Goal: Information Seeking & Learning: Learn about a topic

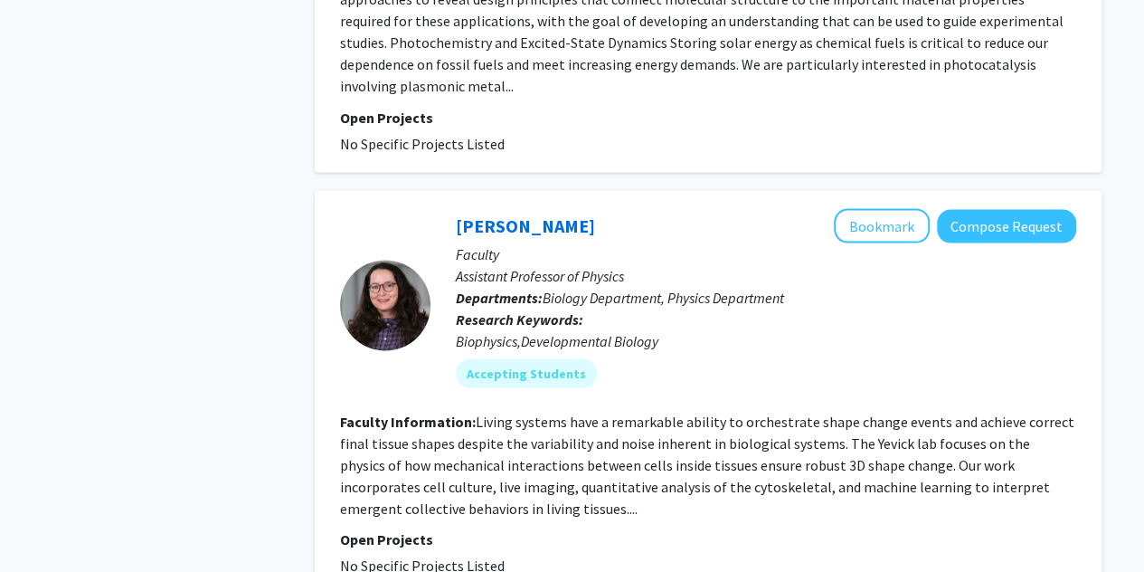
scroll to position [5568, 0]
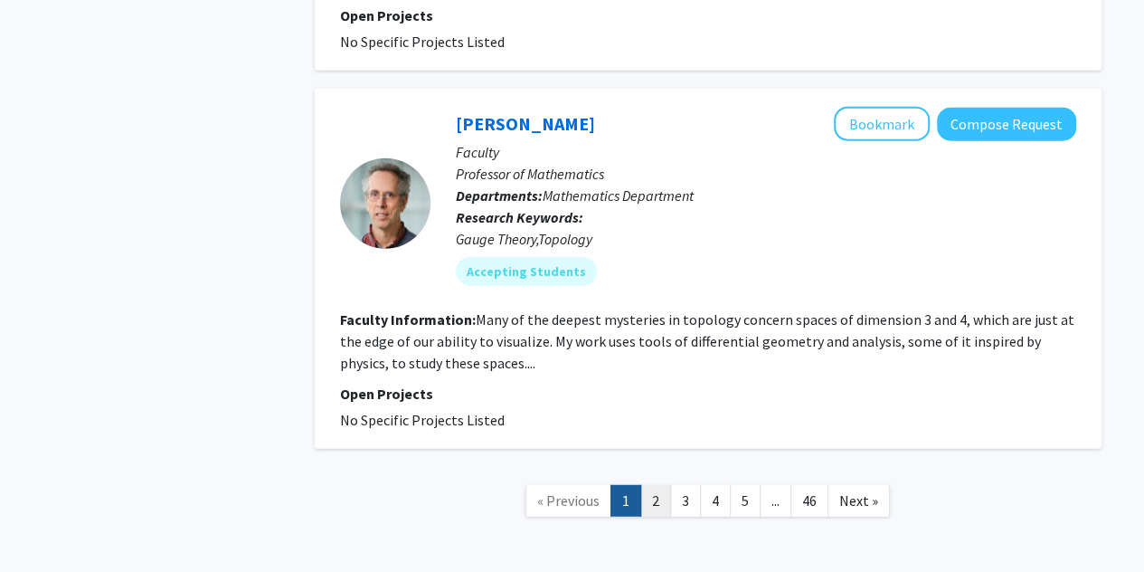
click at [655, 485] on link "2" at bounding box center [655, 501] width 31 height 32
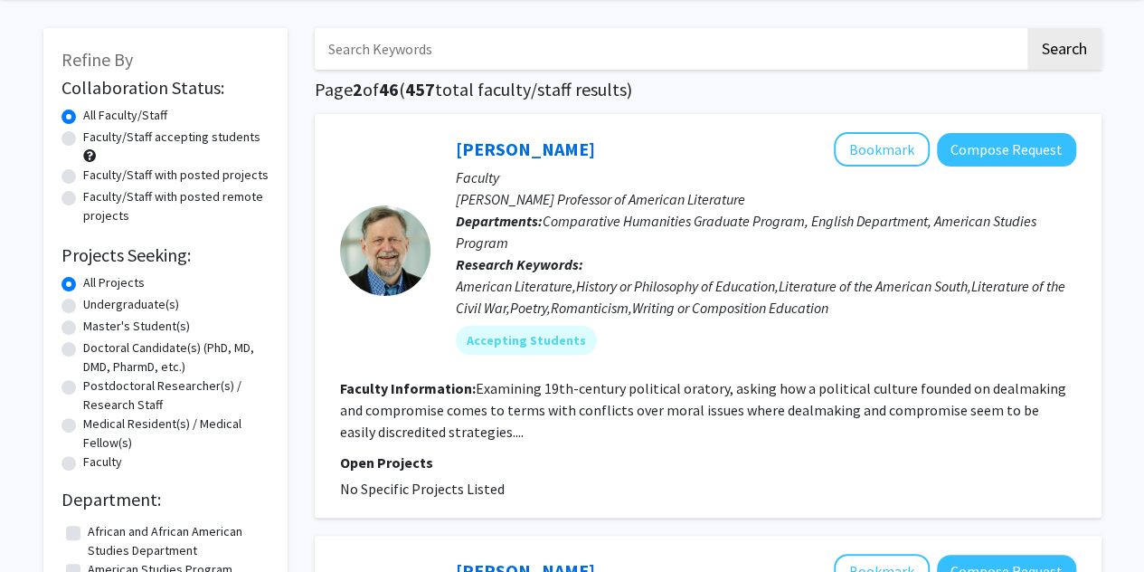
scroll to position [70, 0]
click at [125, 301] on label "Undergraduate(s)" at bounding box center [131, 303] width 96 height 19
click at [95, 301] on input "Undergraduate(s)" at bounding box center [89, 300] width 12 height 12
radio input "true"
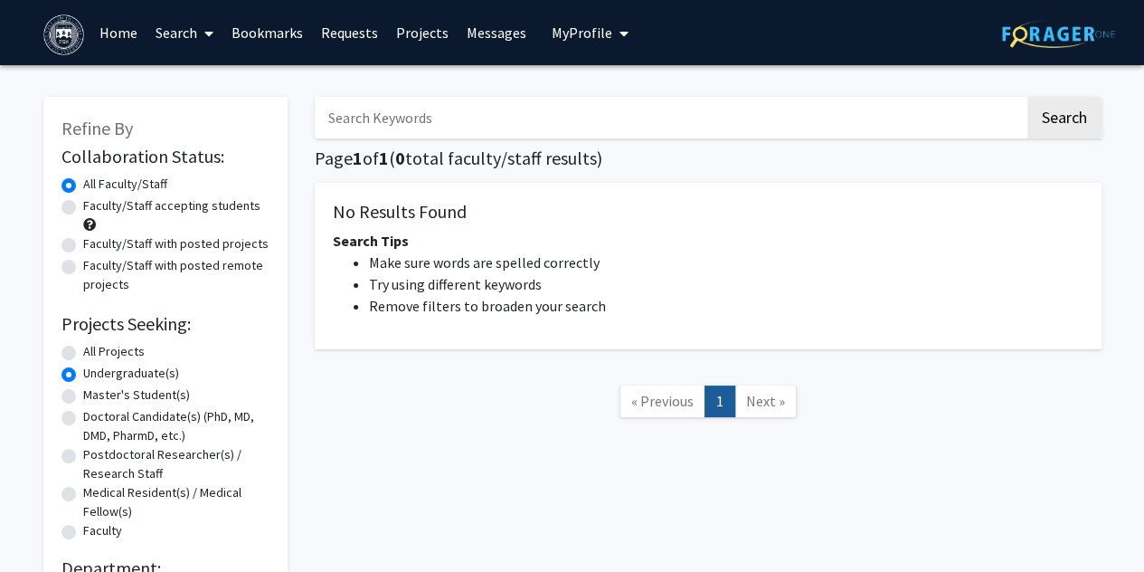
click at [121, 356] on label "All Projects" at bounding box center [114, 351] width 62 height 19
click at [95, 354] on input "All Projects" at bounding box center [89, 348] width 12 height 12
radio input "true"
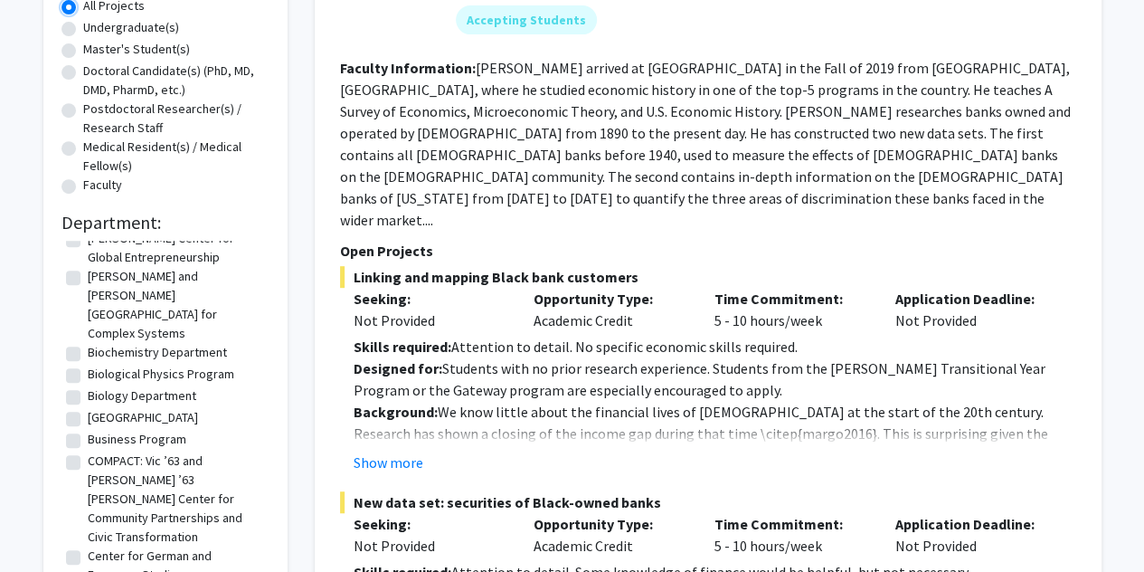
scroll to position [156, 0]
click at [88, 452] on label "COMPACT: Vic ’63 and [PERSON_NAME] ’63 [PERSON_NAME] Center for Community Partn…" at bounding box center [176, 499] width 177 height 95
click at [88, 452] on input "COMPACT: Vic ’63 and [PERSON_NAME] ’63 [PERSON_NAME] Center for Community Partn…" at bounding box center [94, 458] width 12 height 12
checkbox input "true"
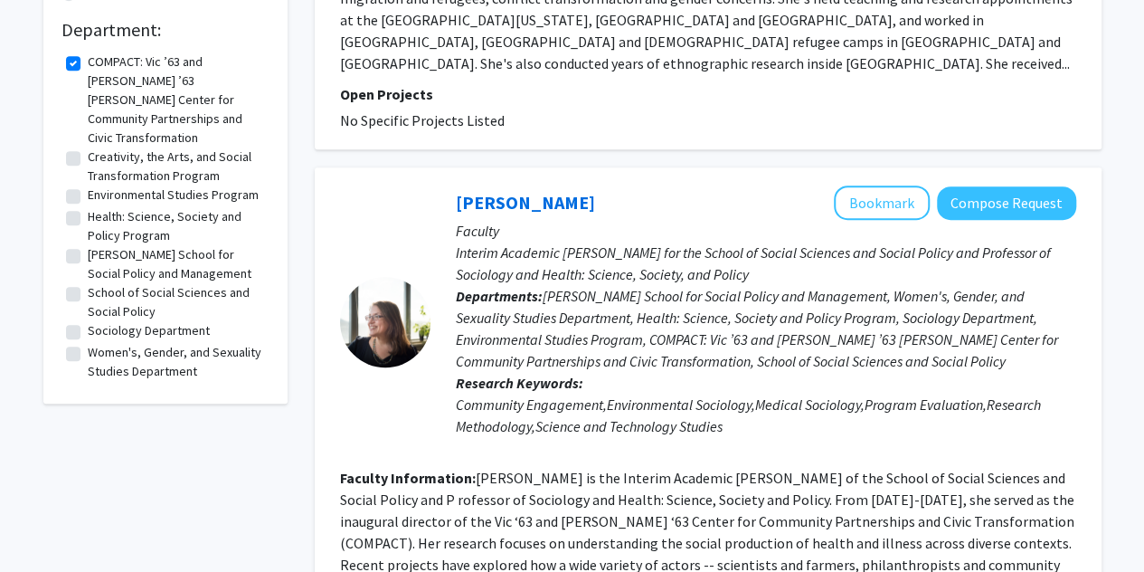
scroll to position [583, 0]
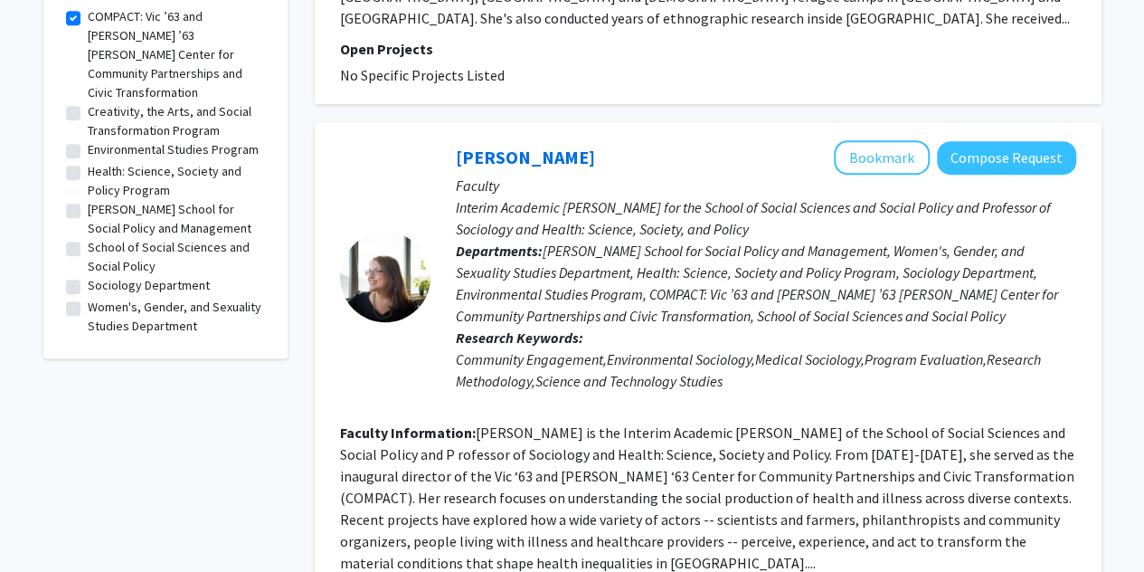
click at [88, 298] on label "Women's, Gender, and Sexuality Studies Department" at bounding box center [176, 317] width 177 height 38
click at [88, 298] on input "Women's, Gender, and Sexuality Studies Department" at bounding box center [94, 304] width 12 height 12
checkbox input "true"
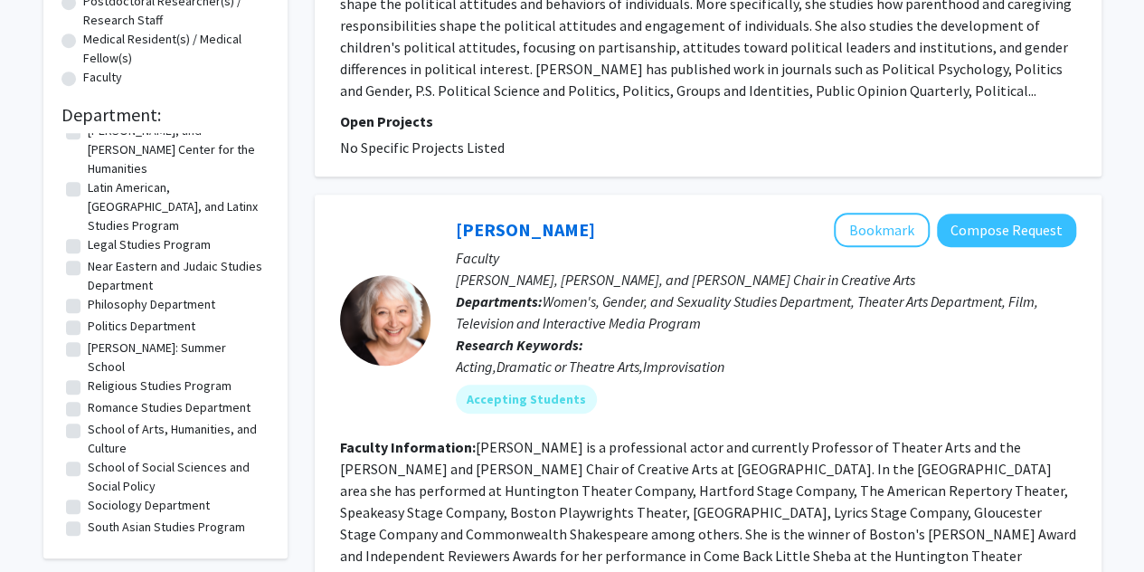
scroll to position [839, 0]
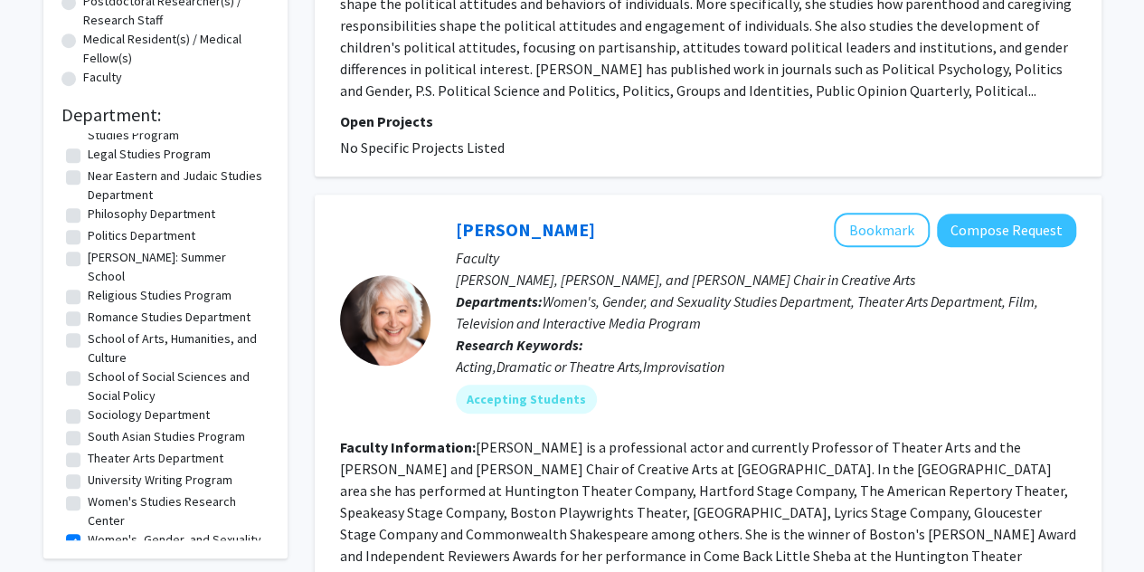
click at [88, 492] on label "Women's Studies Research Center" at bounding box center [176, 511] width 177 height 38
click at [88, 492] on input "Women's Studies Research Center" at bounding box center [94, 498] width 12 height 12
checkbox input "true"
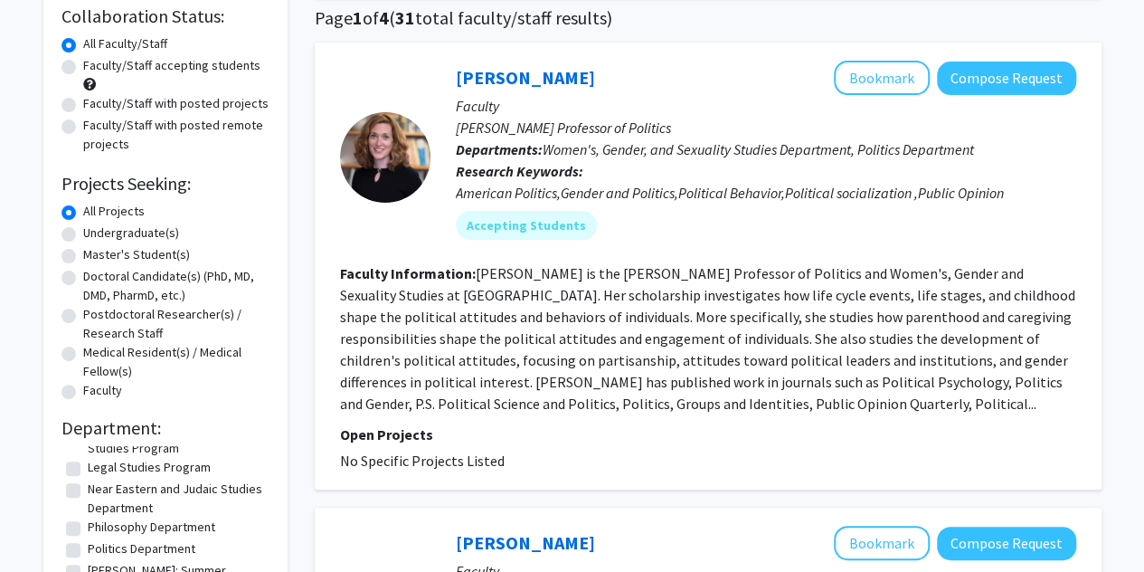
scroll to position [141, 0]
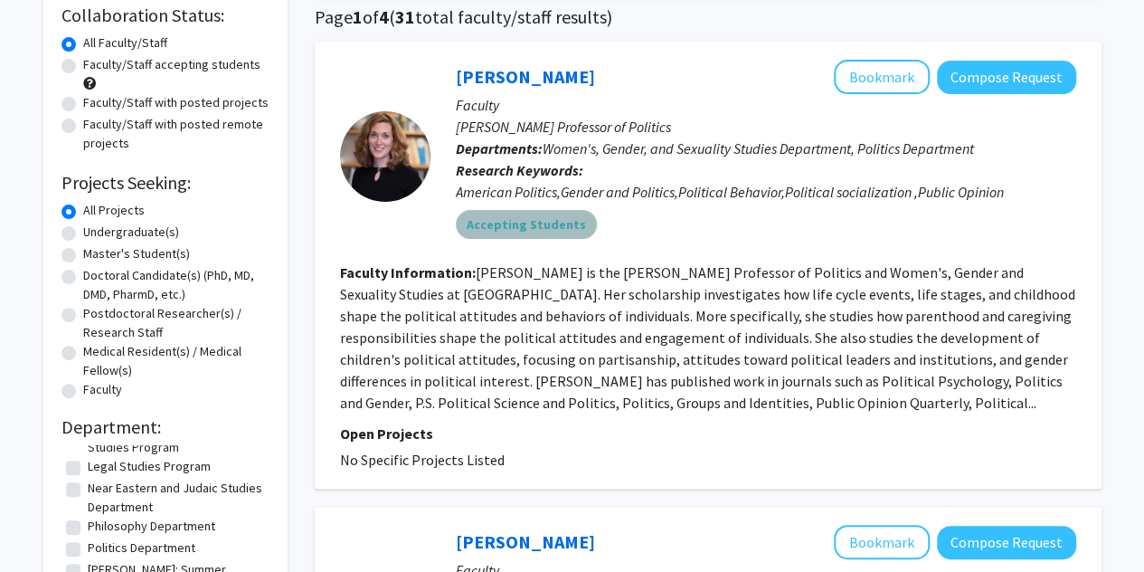
click at [559, 223] on mat-chip "Accepting Students" at bounding box center [526, 224] width 141 height 29
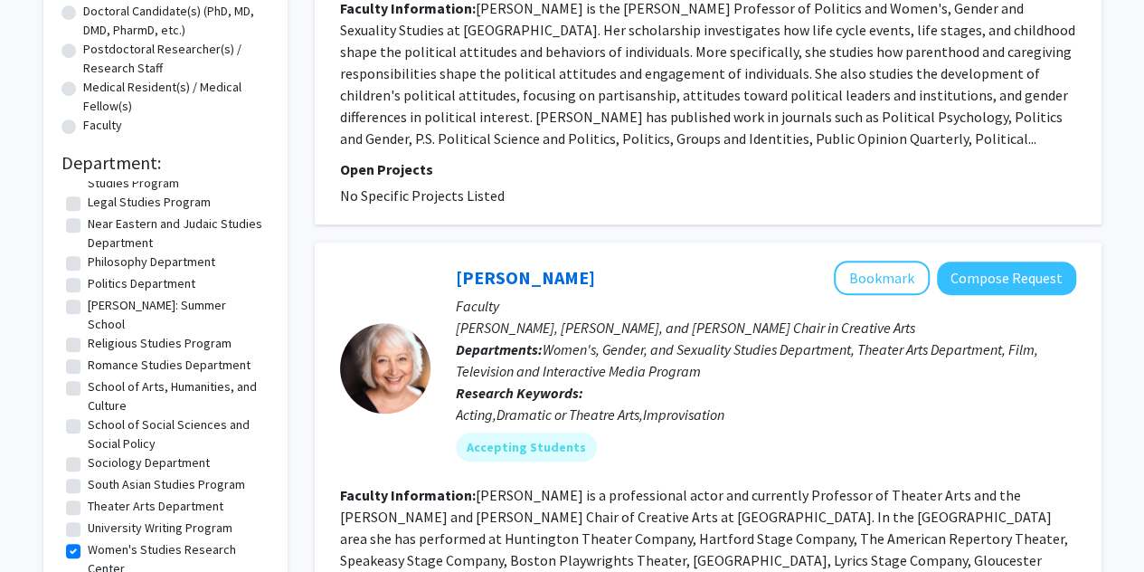
scroll to position [407, 0]
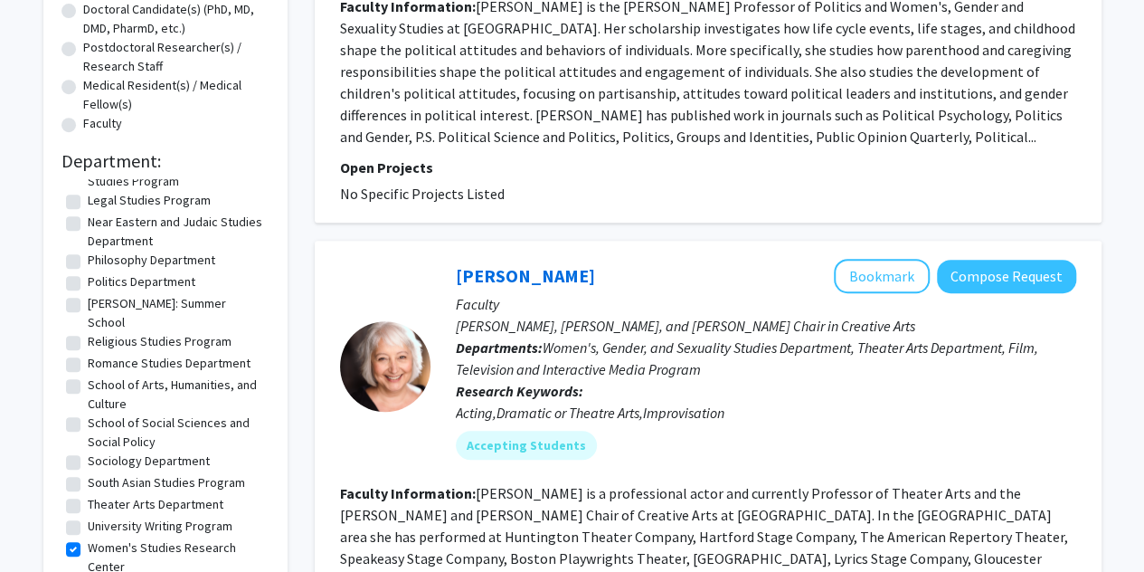
click at [845, 419] on div "Acting,Dramatic or Theatre Arts,Improvisation" at bounding box center [766, 413] width 621 height 22
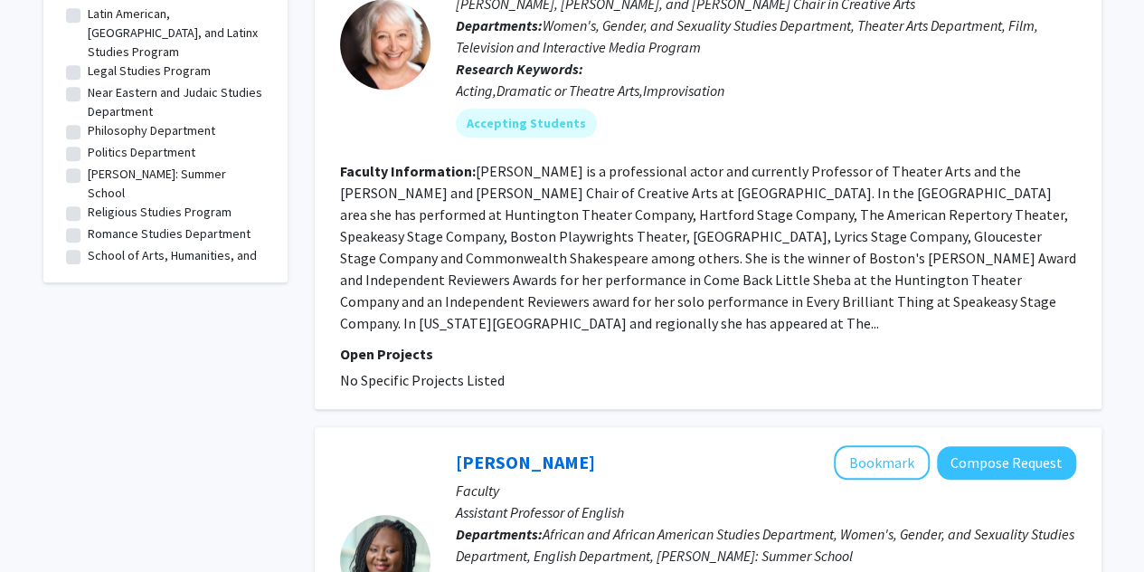
scroll to position [839, 0]
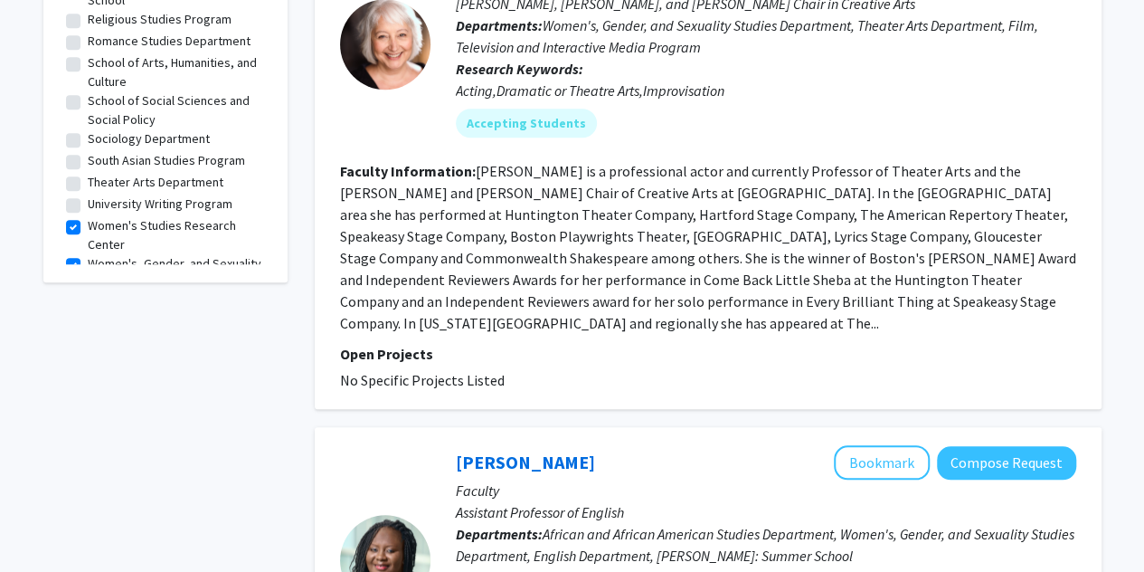
click at [88, 129] on label "Sociology Department" at bounding box center [149, 138] width 122 height 19
click at [88, 129] on input "Sociology Department" at bounding box center [94, 135] width 12 height 12
checkbox input "true"
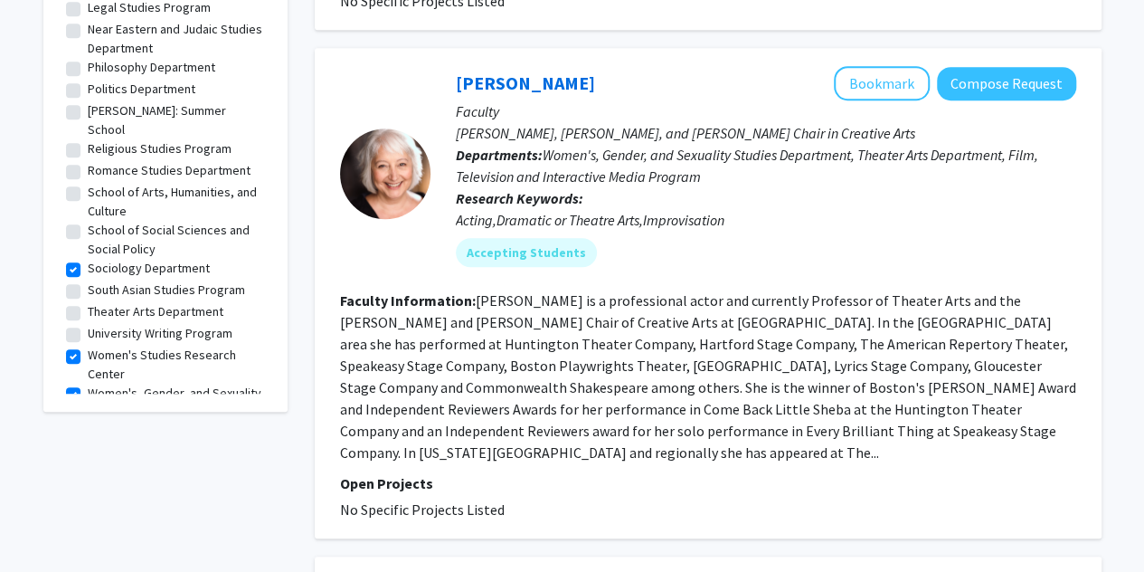
scroll to position [602, 0]
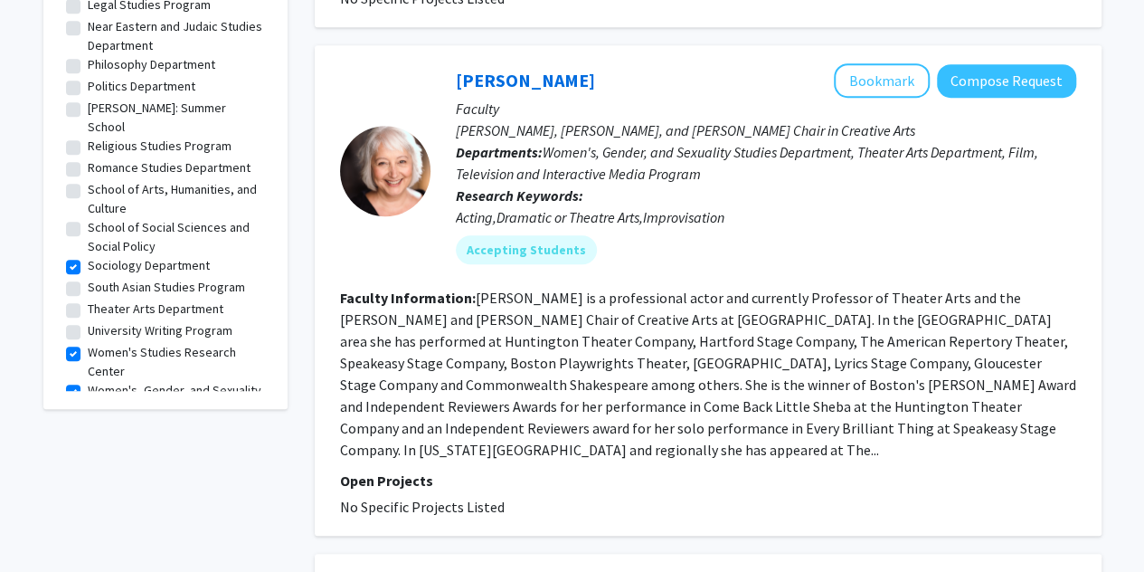
click at [88, 218] on label "School of Social Sciences and Social Policy" at bounding box center [176, 237] width 177 height 38
click at [88, 218] on input "School of Social Sciences and Social Policy" at bounding box center [94, 224] width 12 height 12
checkbox input "true"
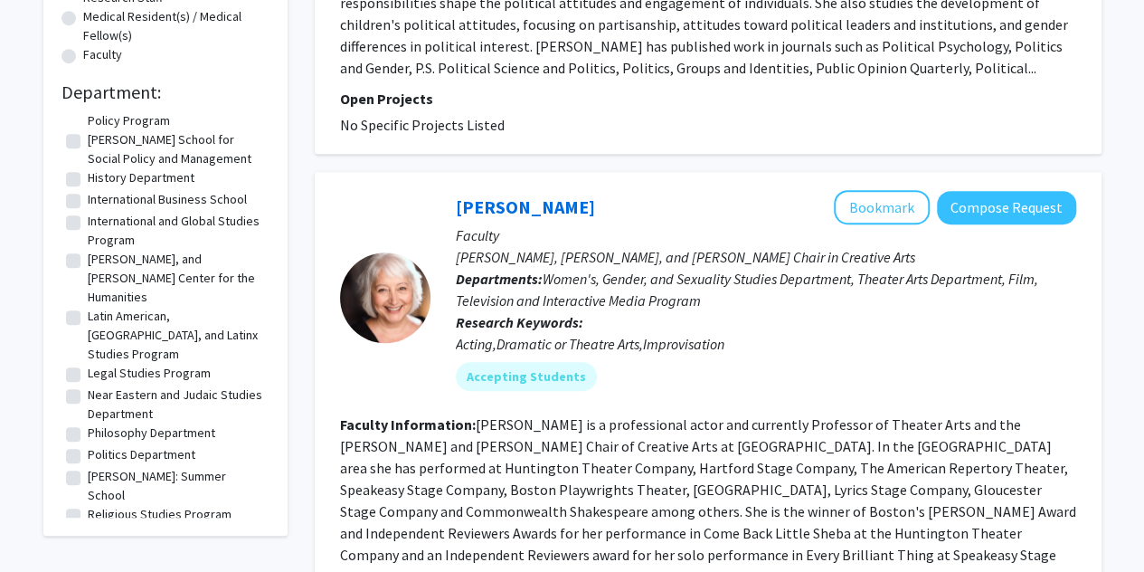
scroll to position [562, 0]
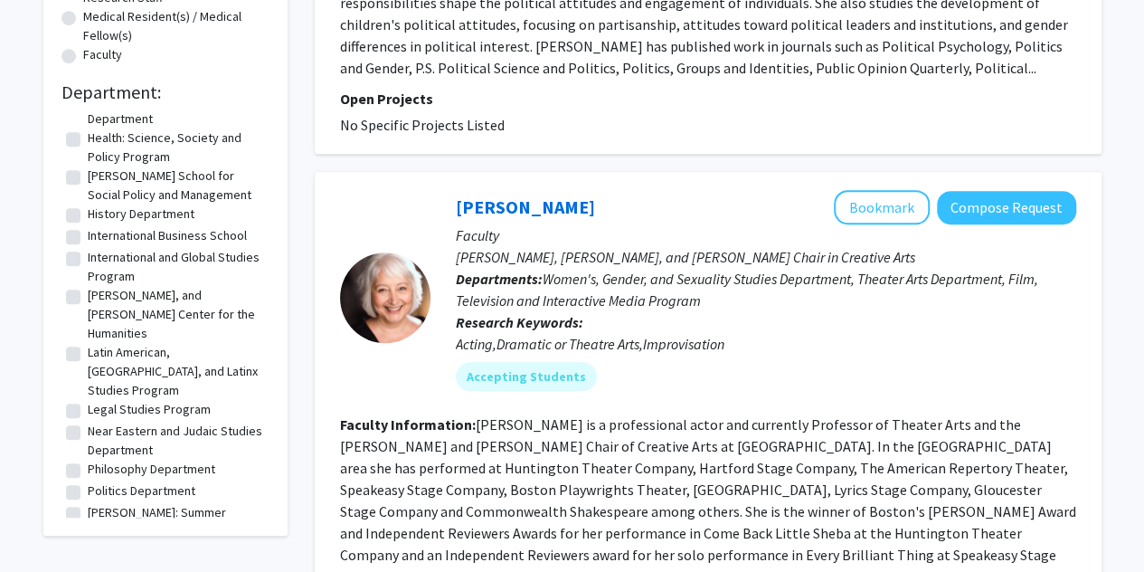
click at [88, 248] on label "International and Global Studies Program" at bounding box center [176, 267] width 177 height 38
click at [88, 248] on input "International and Global Studies Program" at bounding box center [94, 254] width 12 height 12
checkbox input "true"
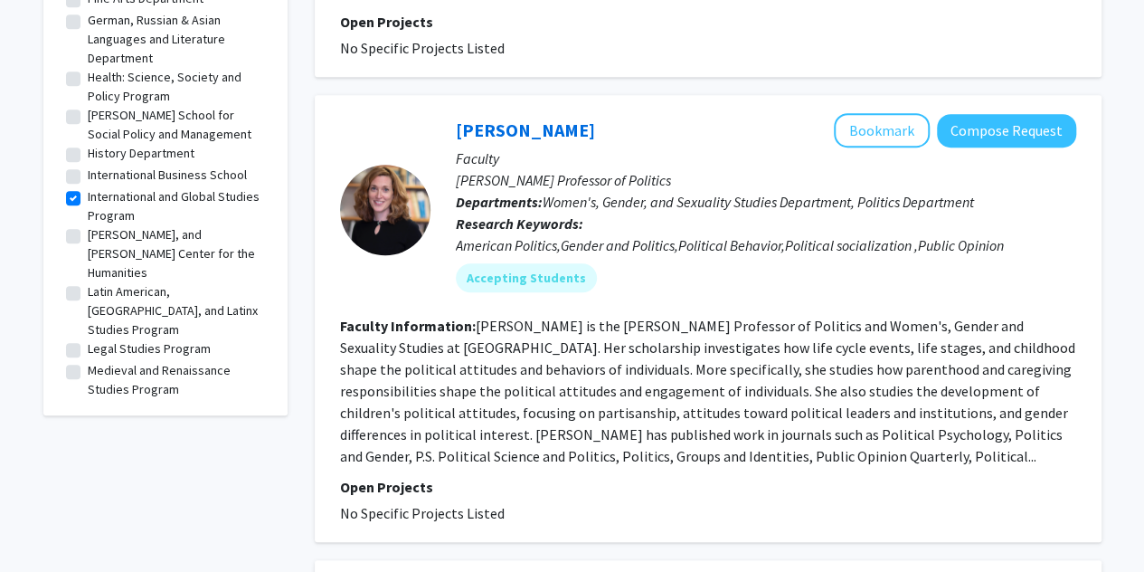
scroll to position [598, 0]
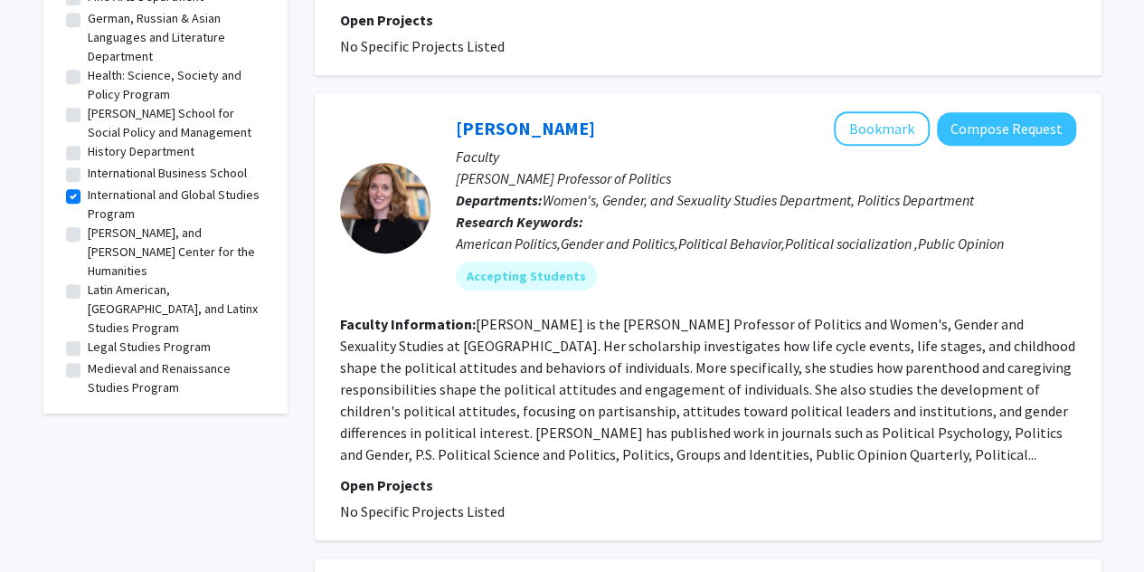
click at [783, 451] on fg-read-more "[PERSON_NAME] is the [PERSON_NAME] Professor of Politics and Women's, Gender an…" at bounding box center [707, 389] width 735 height 148
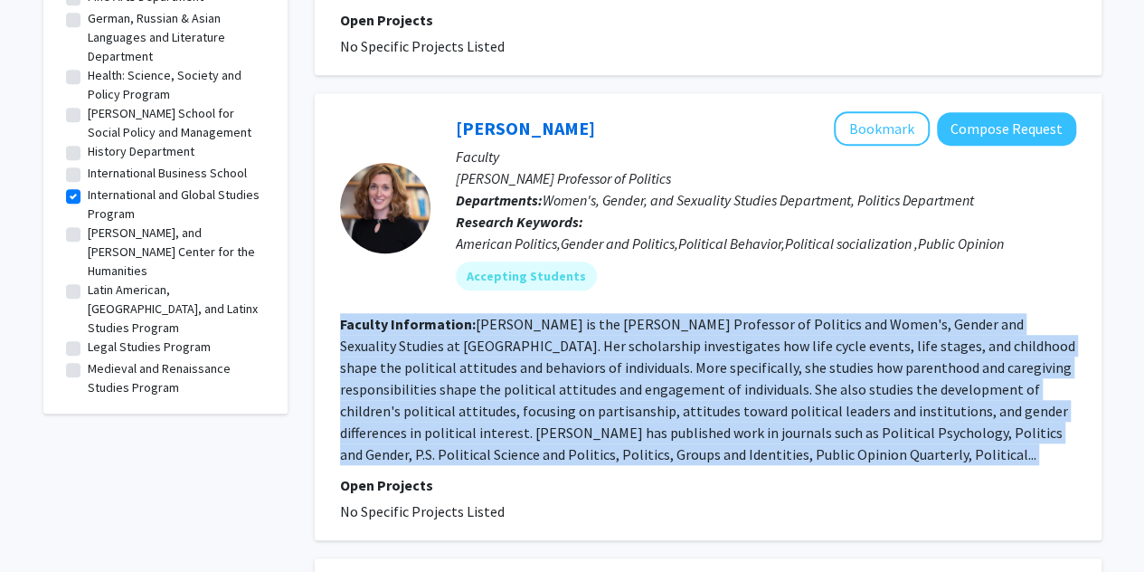
click at [783, 451] on fg-read-more "[PERSON_NAME] is the [PERSON_NAME] Professor of Politics and Women's, Gender an…" at bounding box center [707, 389] width 735 height 148
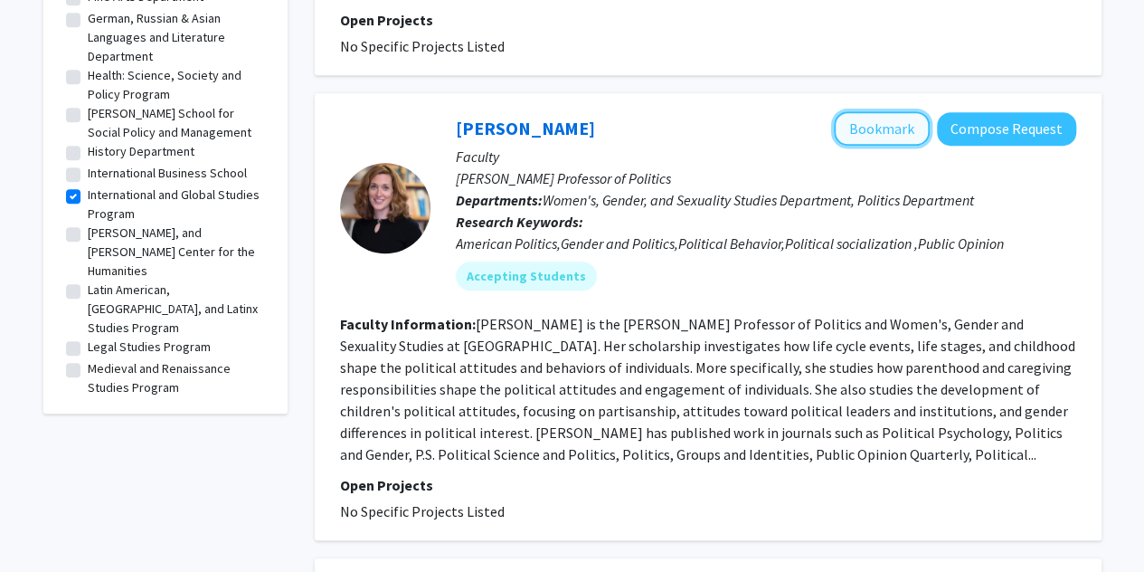
click at [912, 133] on button "Bookmark" at bounding box center [882, 128] width 96 height 34
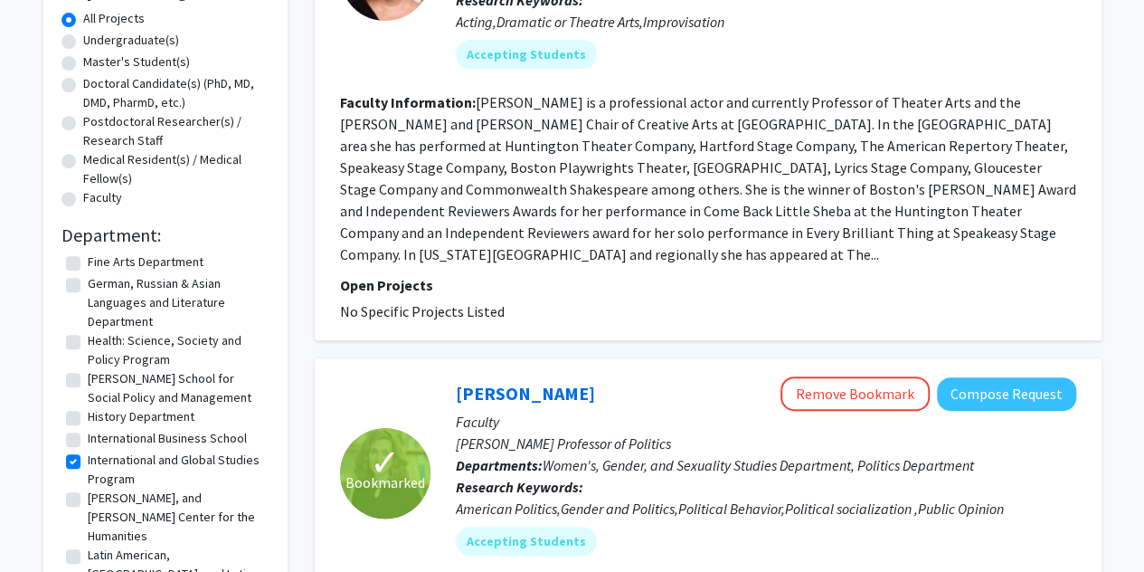
scroll to position [0, 0]
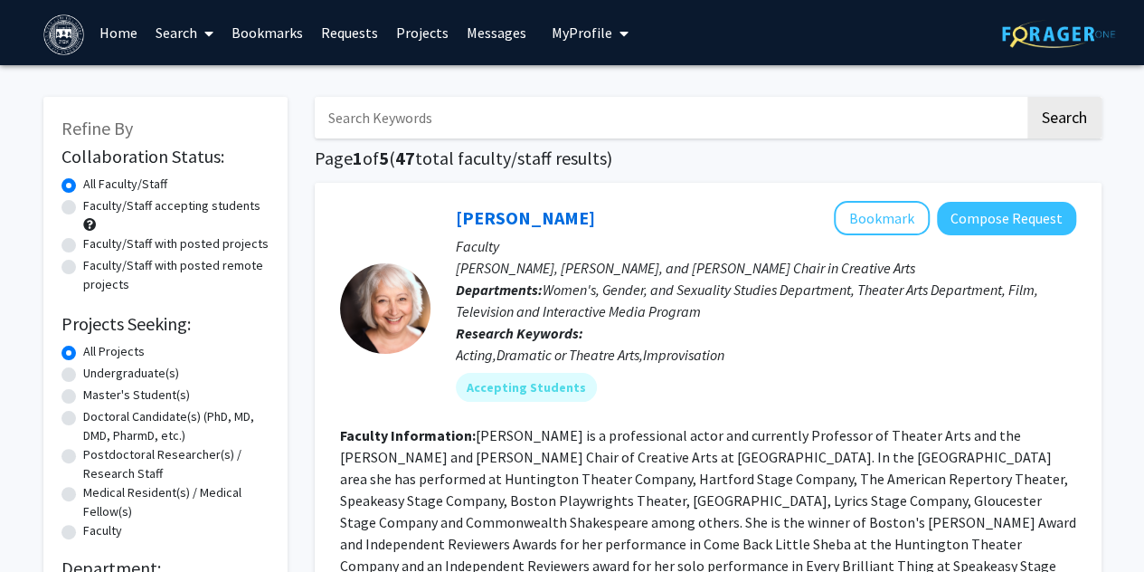
click at [181, 35] on link "Search" at bounding box center [185, 32] width 76 height 63
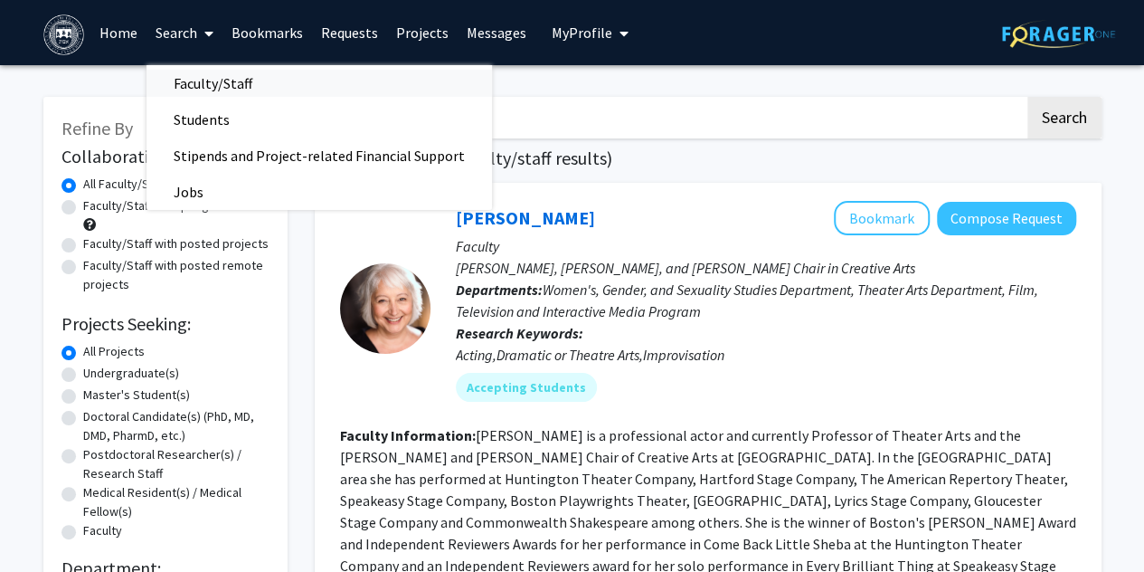
click at [228, 84] on span "Faculty/Staff" at bounding box center [213, 83] width 133 height 36
checkbox input "false"
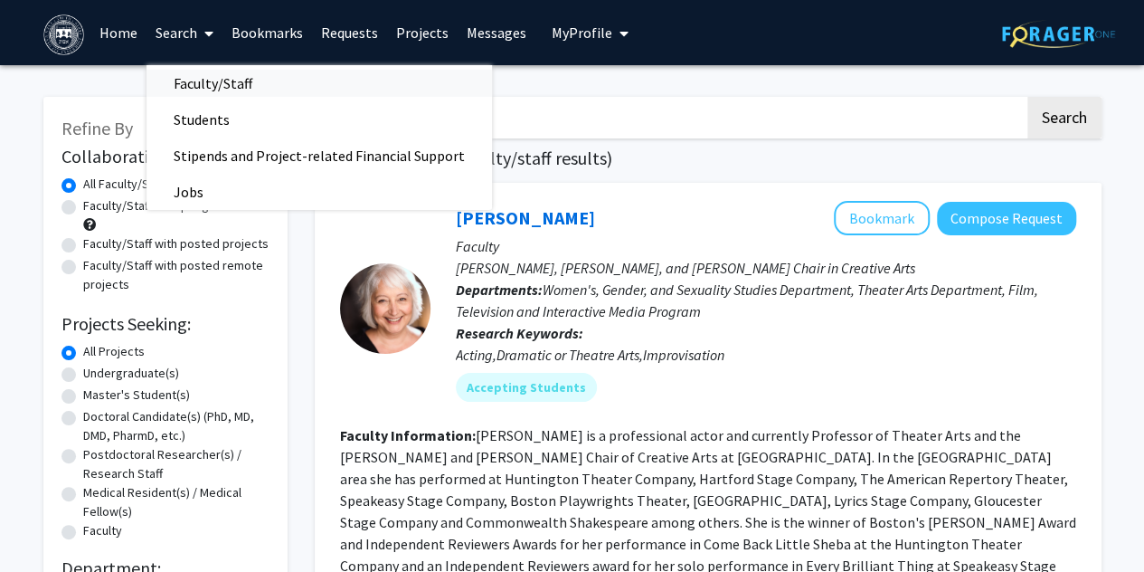
checkbox input "false"
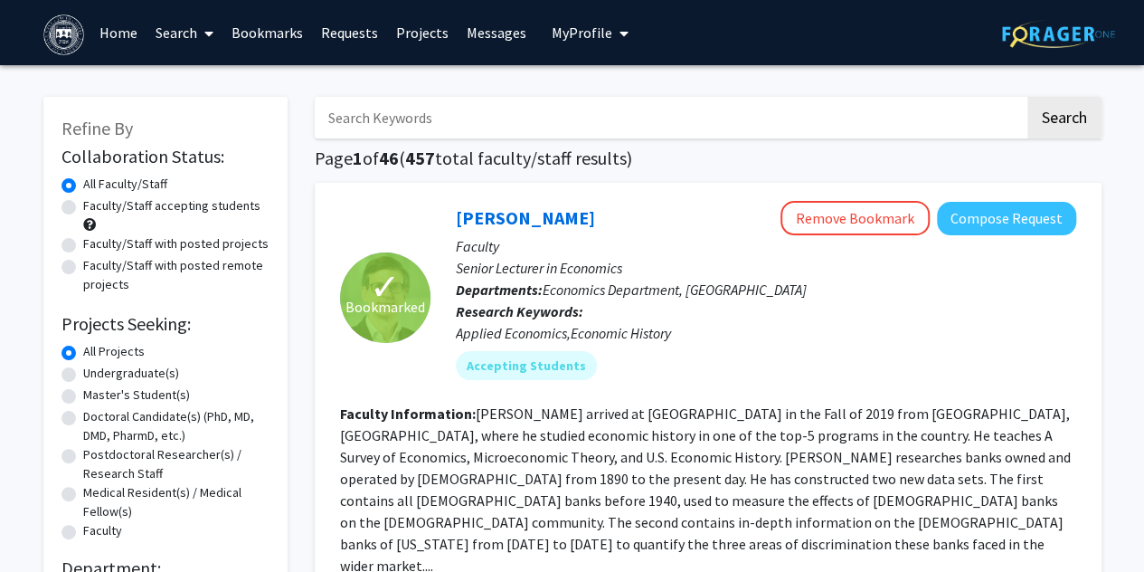
click at [183, 204] on label "Faculty/Staff accepting students" at bounding box center [171, 205] width 177 height 19
click at [95, 204] on input "Faculty/Staff accepting students" at bounding box center [89, 202] width 12 height 12
radio input "true"
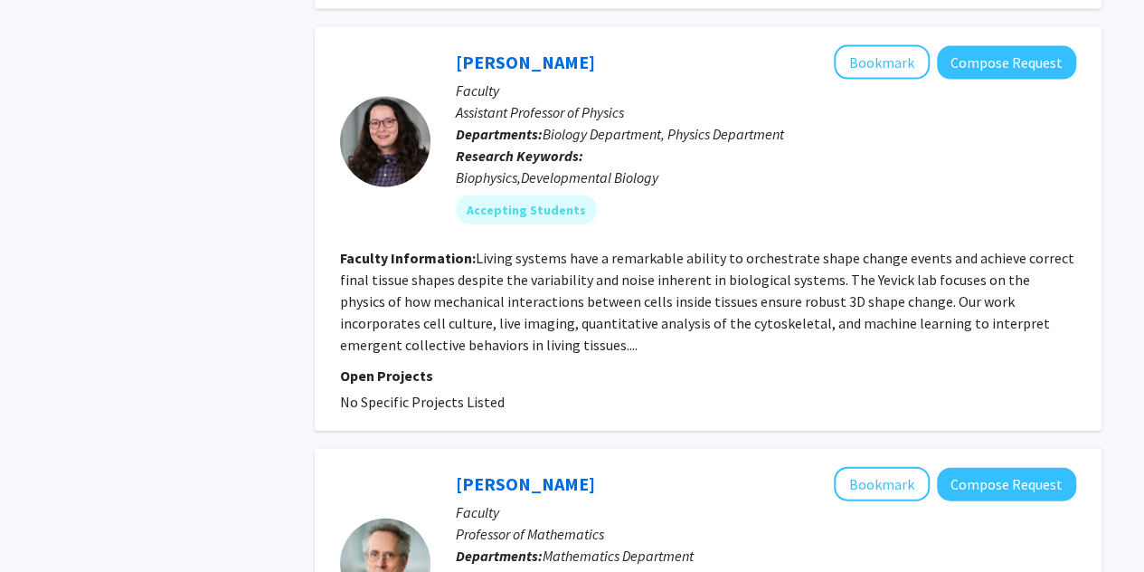
scroll to position [5580, 0]
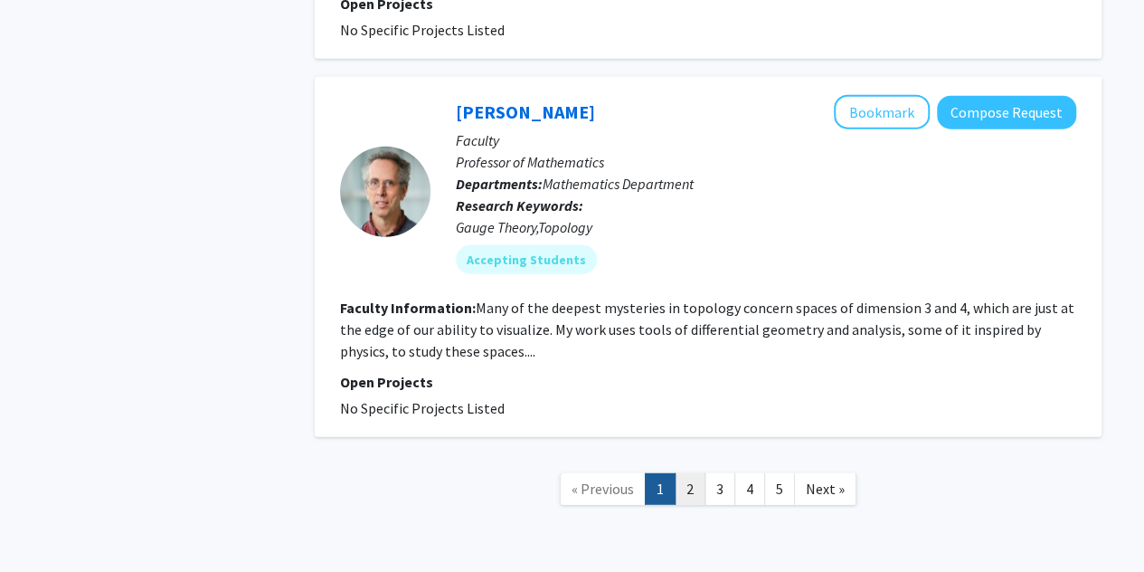
click at [697, 473] on link "2" at bounding box center [690, 489] width 31 height 32
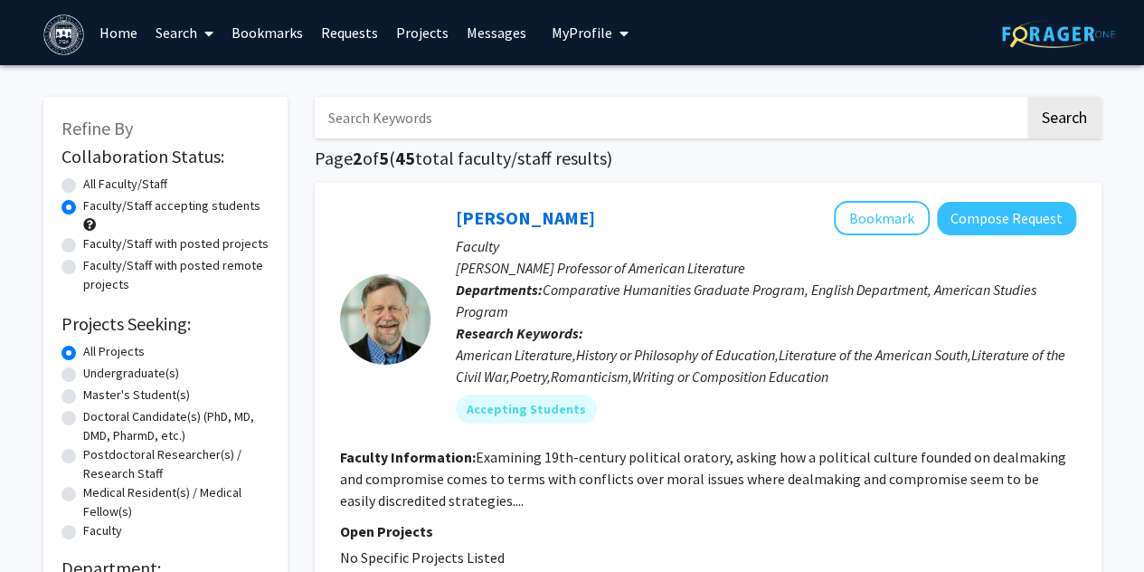
click at [216, 247] on label "Faculty/Staff with posted projects" at bounding box center [175, 243] width 185 height 19
click at [95, 246] on input "Faculty/Staff with posted projects" at bounding box center [89, 240] width 12 height 12
radio input "true"
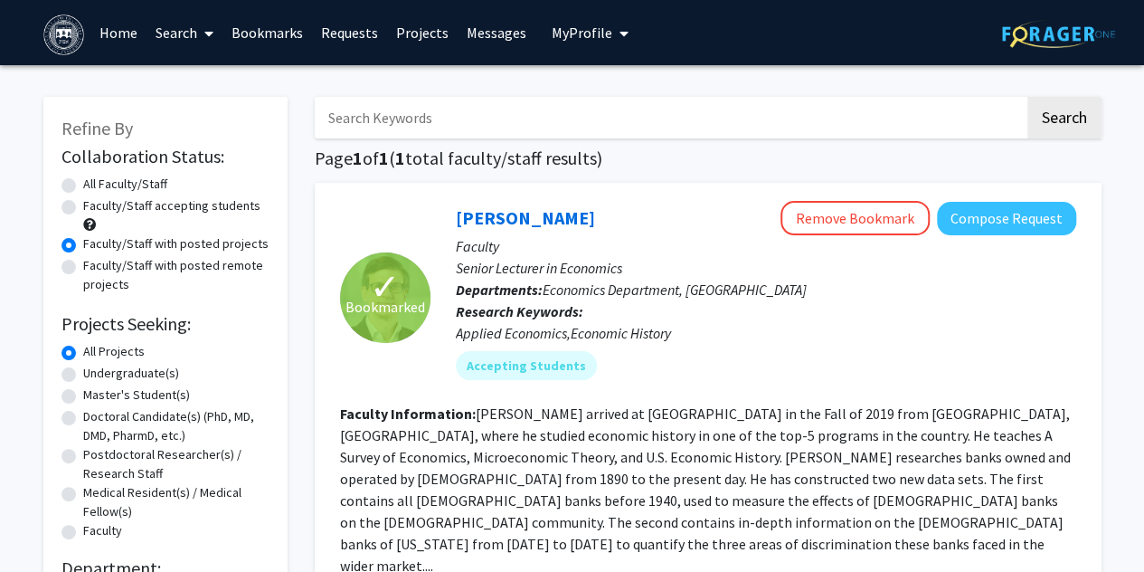
click at [197, 39] on link "Search" at bounding box center [185, 32] width 76 height 63
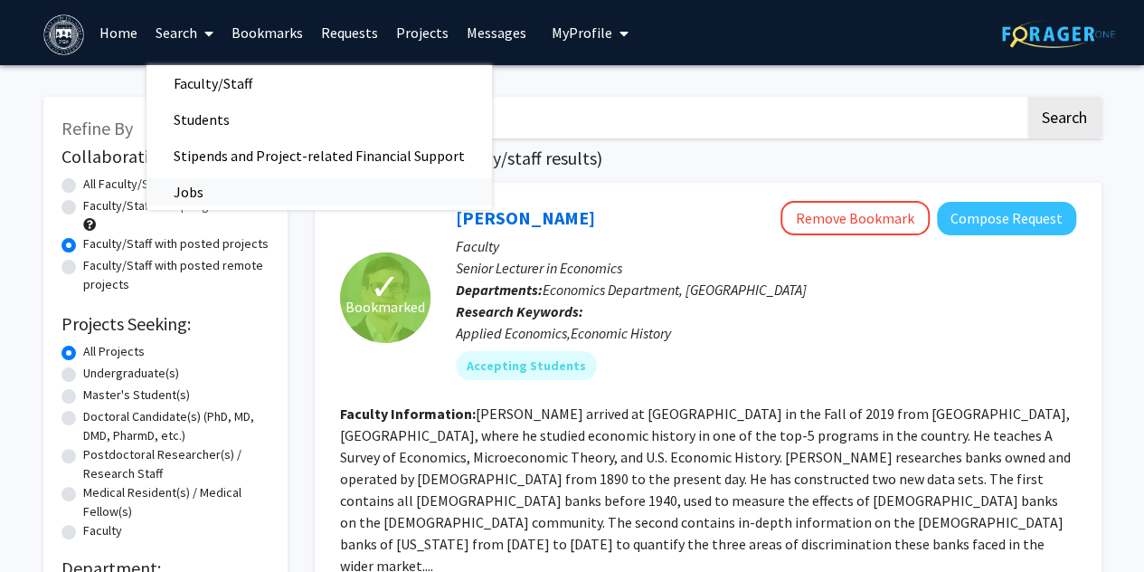
click at [253, 195] on link "Jobs" at bounding box center [320, 191] width 346 height 27
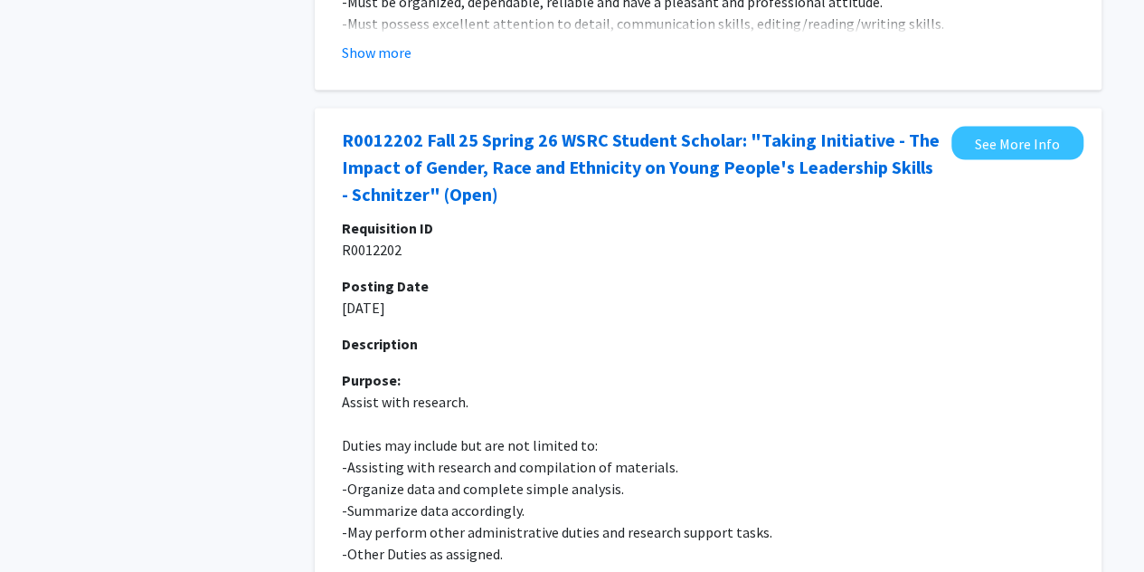
scroll to position [1954, 0]
